Goal: Information Seeking & Learning: Learn about a topic

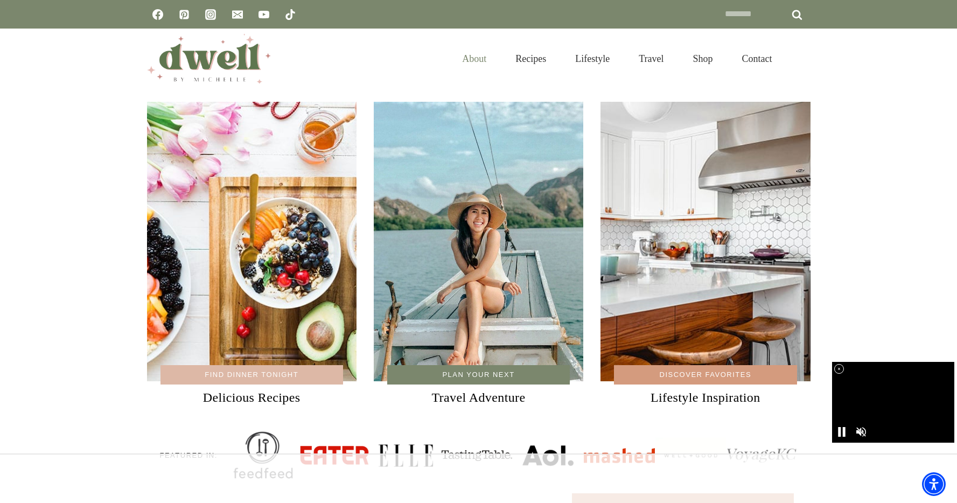
click at [454, 54] on link "About" at bounding box center [473, 58] width 53 height 35
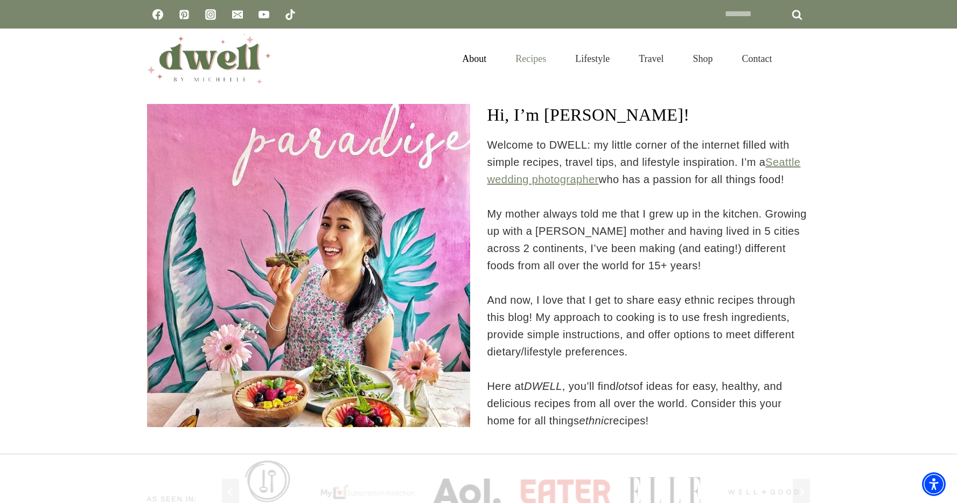
click at [517, 58] on link "Recipes" at bounding box center [531, 58] width 60 height 35
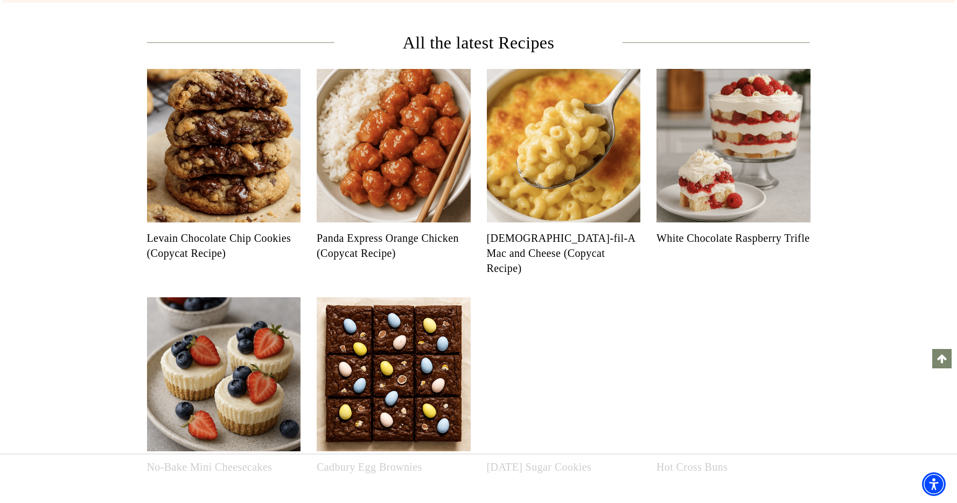
scroll to position [437, 0]
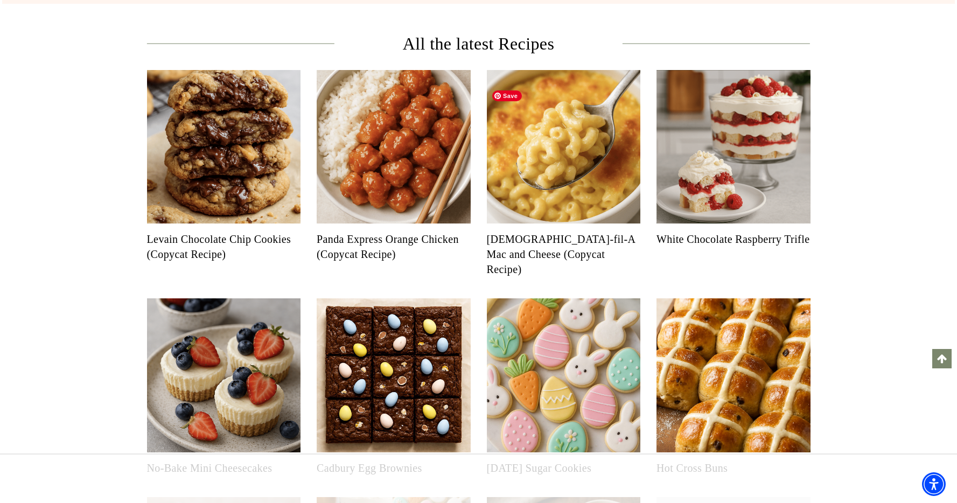
click at [535, 222] on img "Read More Chick-fil-A Mac and Cheese (Copycat Recipe)" at bounding box center [564, 147] width 154 height 154
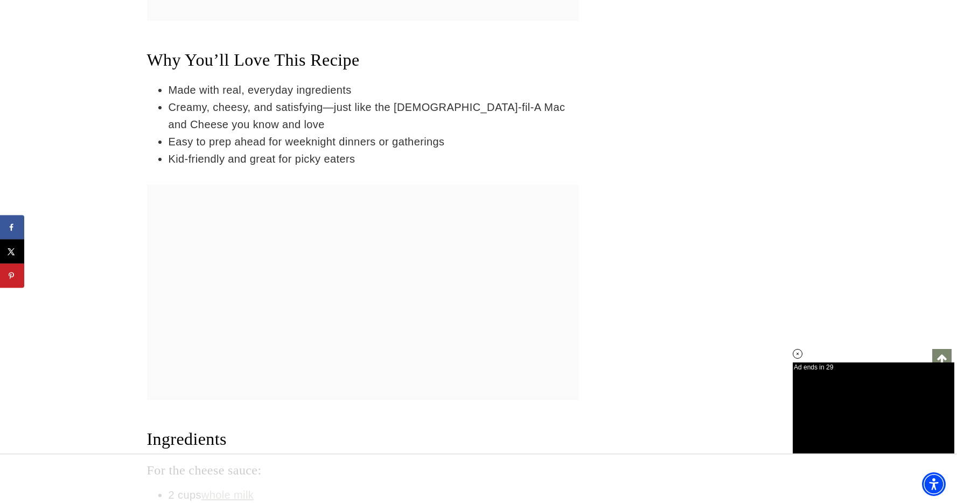
scroll to position [2319, 0]
